Goal: Navigation & Orientation: Find specific page/section

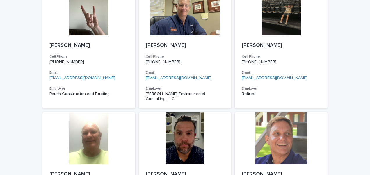
scroll to position [921, 0]
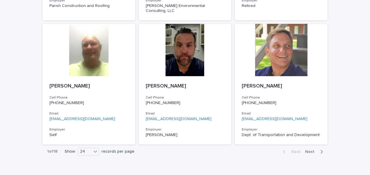
click at [311, 150] on span "Next" at bounding box center [311, 152] width 13 height 4
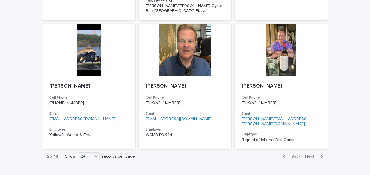
click at [309, 154] on button "Next" at bounding box center [315, 156] width 25 height 5
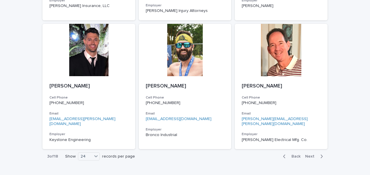
click at [309, 155] on span "Next" at bounding box center [311, 157] width 13 height 4
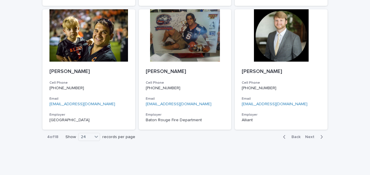
click at [309, 135] on span "Next" at bounding box center [311, 137] width 13 height 4
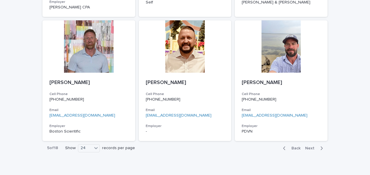
click at [290, 146] on span "Back" at bounding box center [294, 148] width 13 height 4
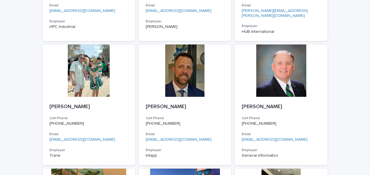
scroll to position [387, 0]
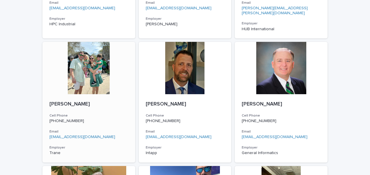
click at [90, 66] on div at bounding box center [88, 68] width 93 height 52
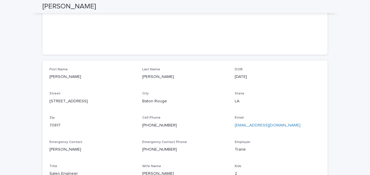
scroll to position [29, 0]
